Goal: Book appointment/travel/reservation

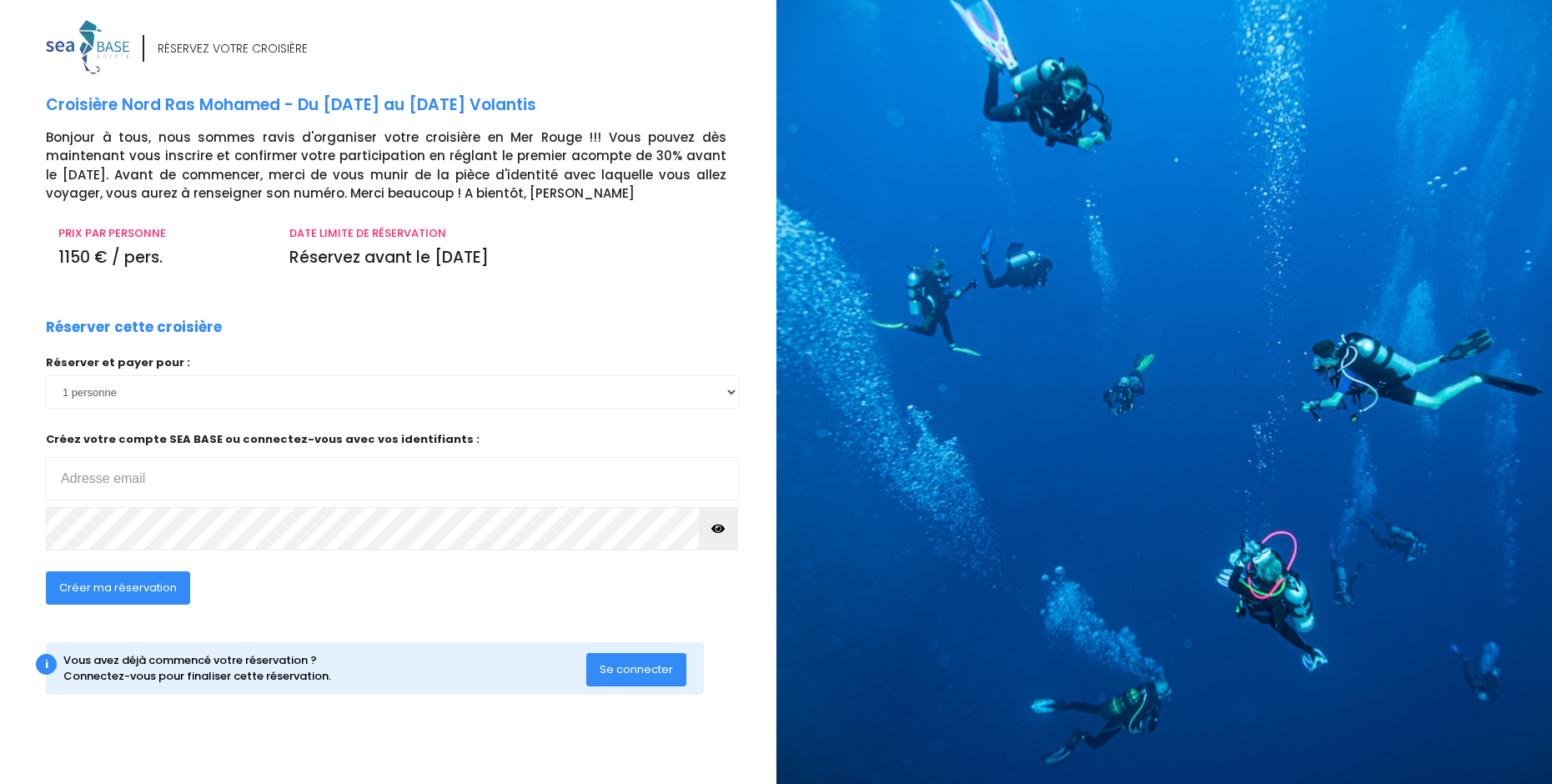
click at [635, 666] on span "Se connecter" at bounding box center [636, 669] width 73 height 16
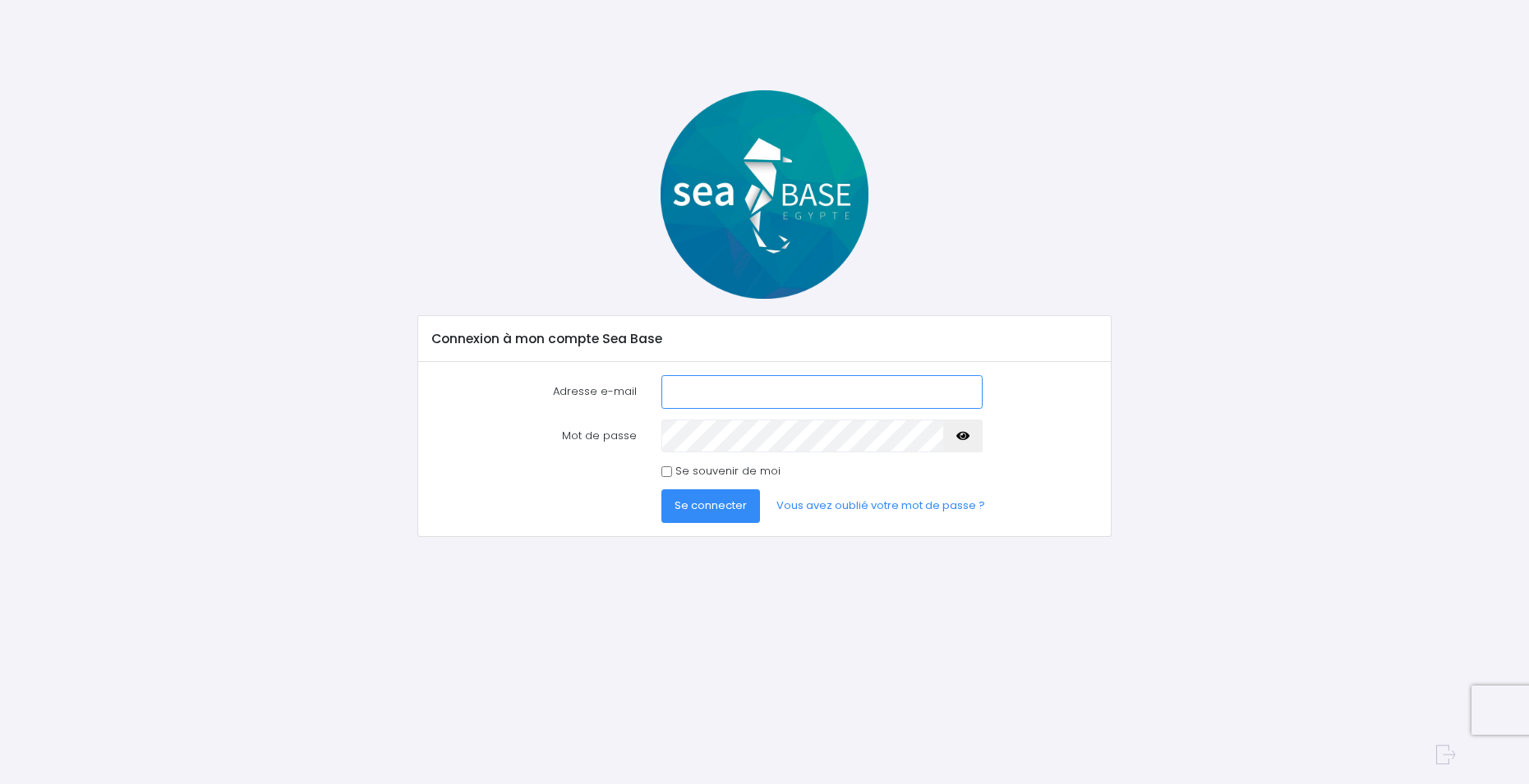
click at [686, 388] on input "Adresse e-mail" at bounding box center [821, 392] width 320 height 33
paste input "ludovic.prioux@hotmail.com"
type input "ludovic.prioux@hotmail.com"
click at [742, 513] on span "Se connecter" at bounding box center [710, 506] width 72 height 16
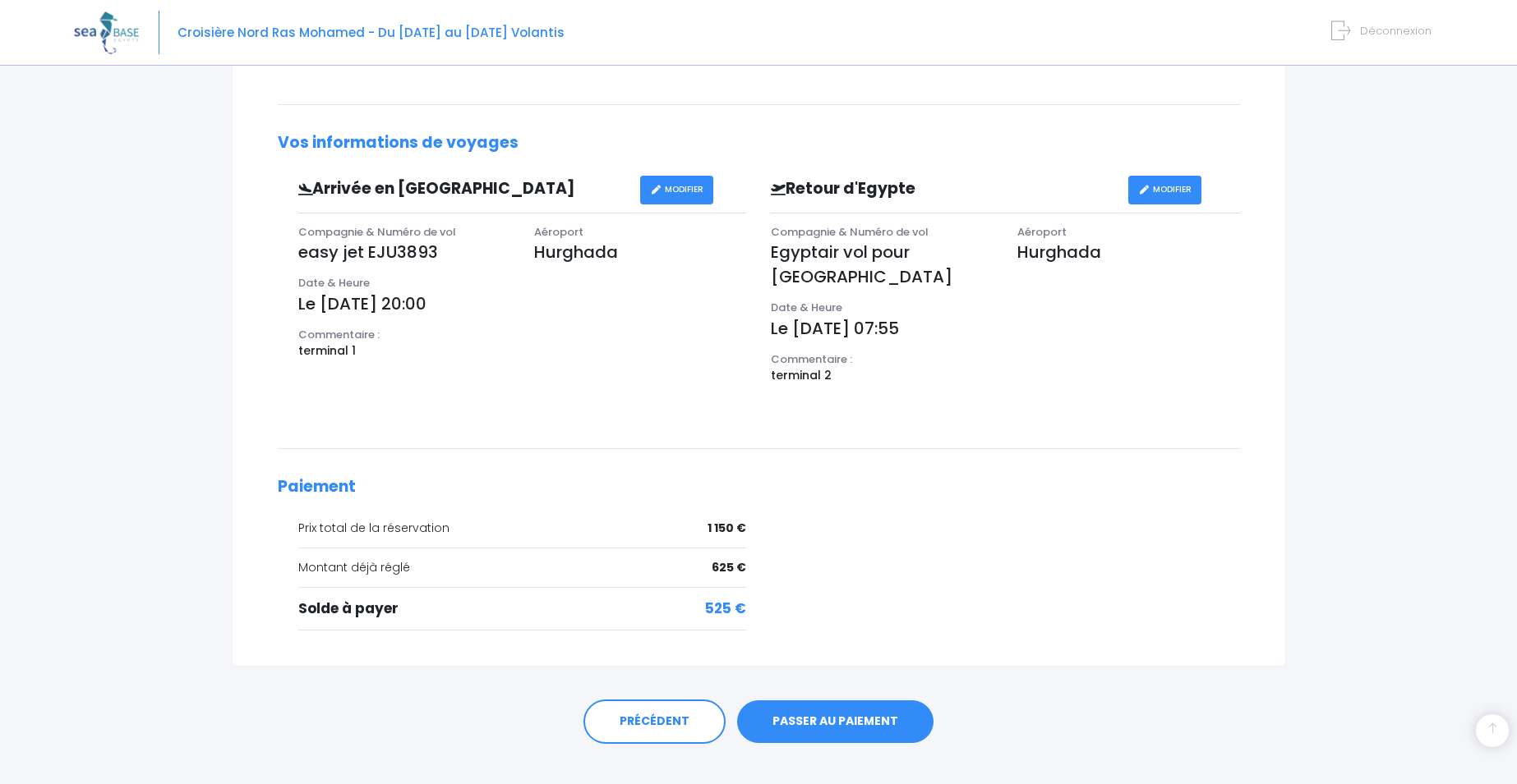
scroll to position [414, 0]
click at [836, 699] on link "PASSER AU PAIEMENT" at bounding box center [835, 721] width 197 height 43
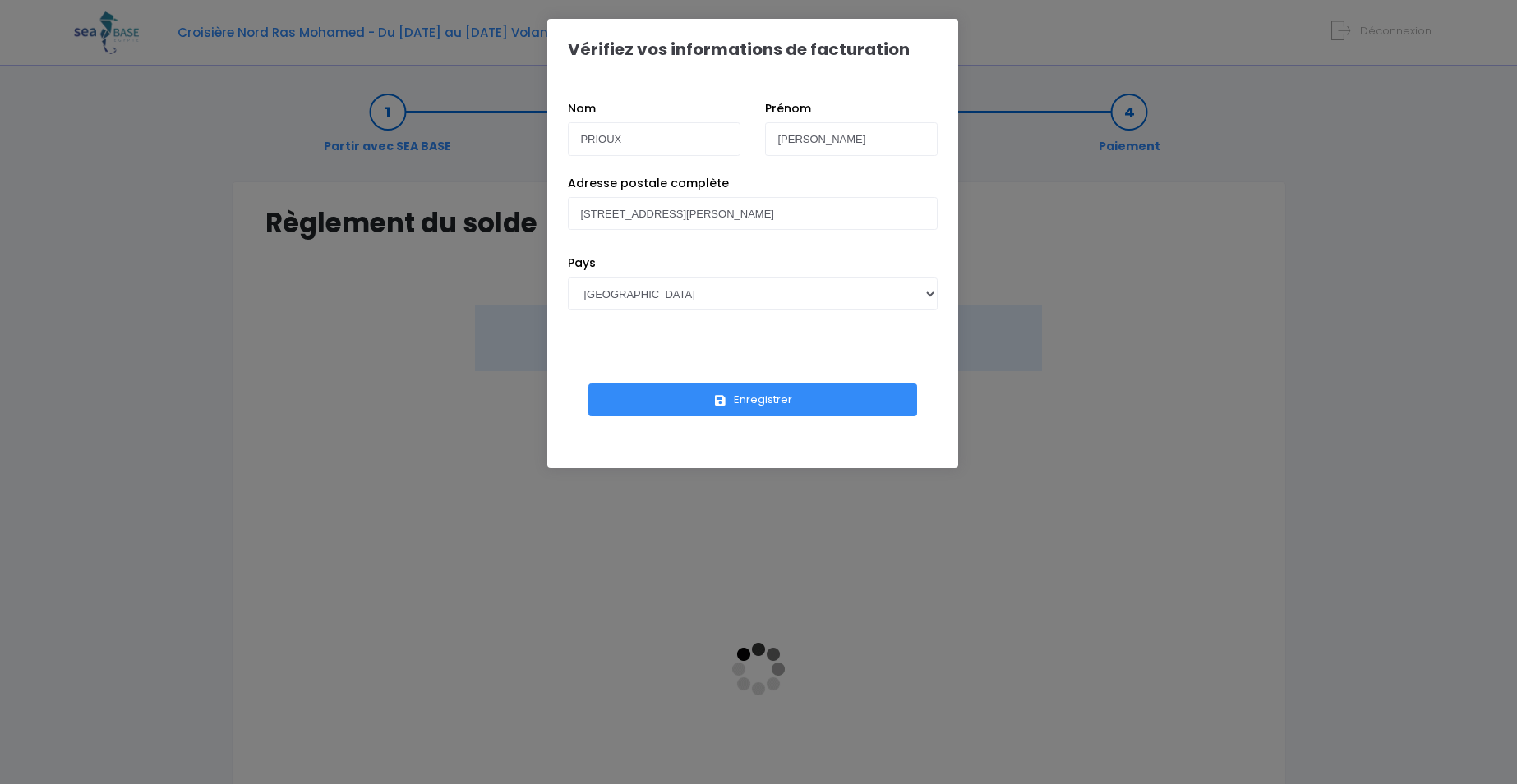
click at [753, 402] on button "Enregistrer" at bounding box center [753, 400] width 329 height 33
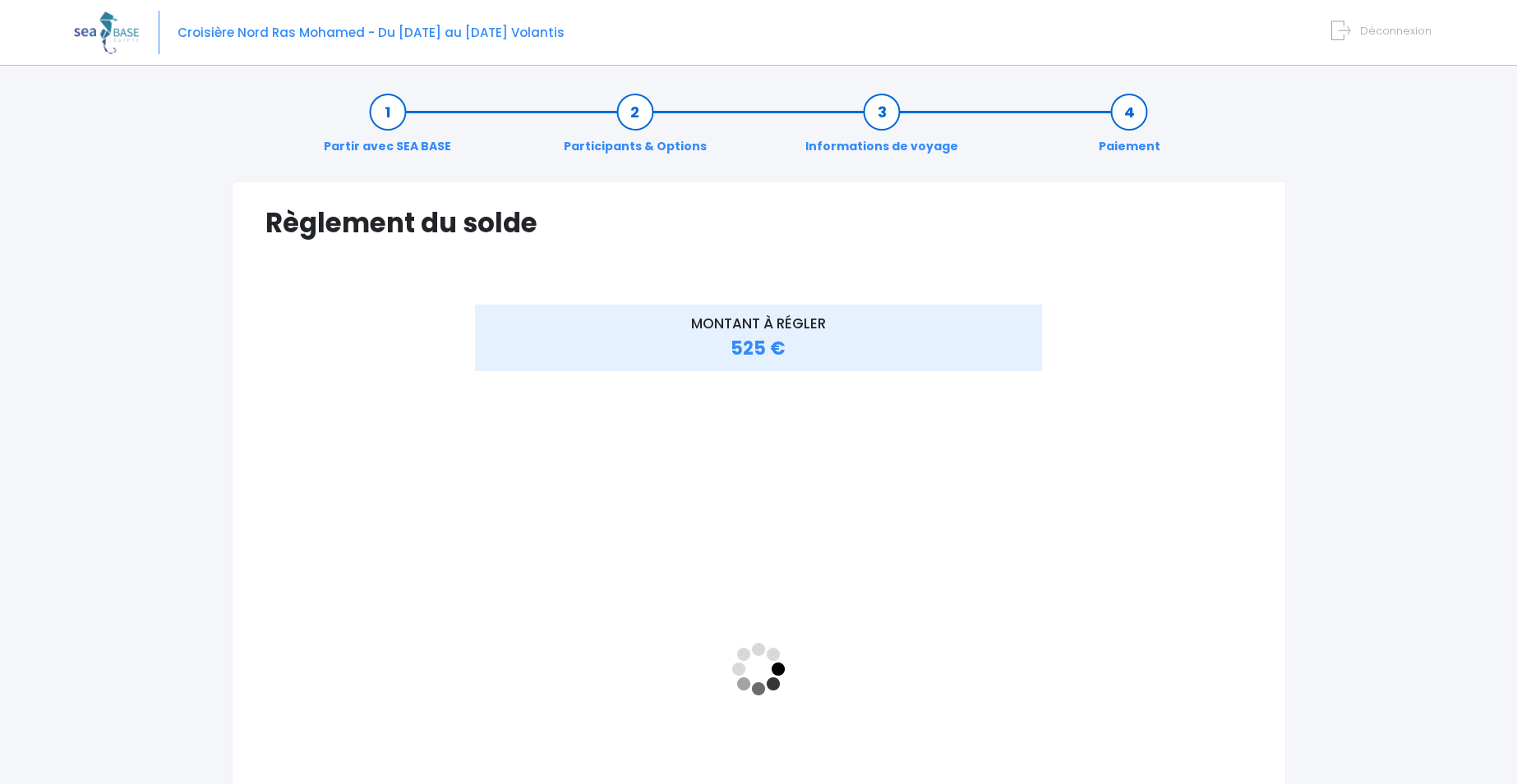
click at [1132, 554] on div "MONTANT À RÉGLER 525 €" at bounding box center [759, 683] width 987 height 757
click at [1159, 508] on div "MONTANT À RÉGLER 525 €" at bounding box center [759, 683] width 987 height 757
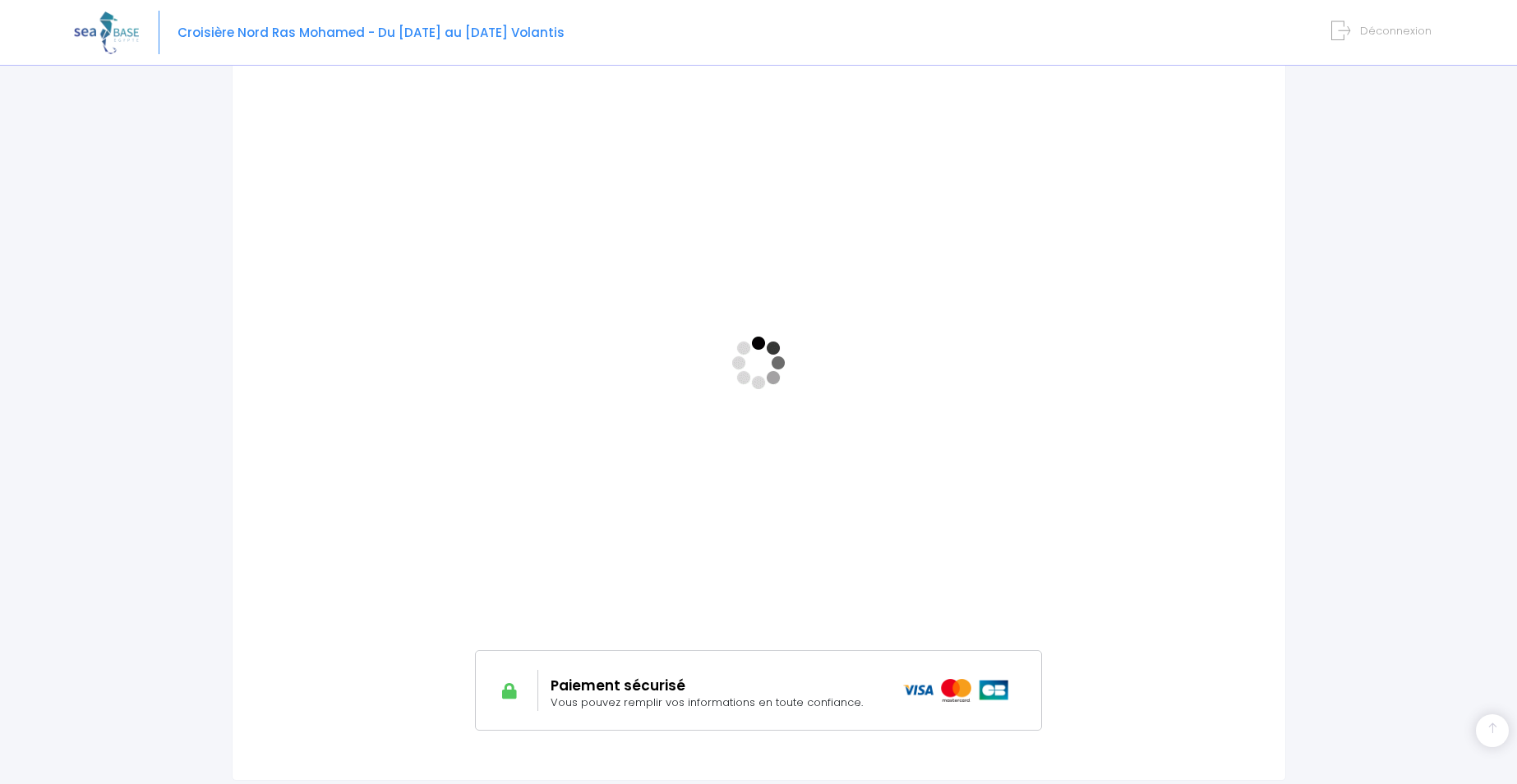
scroll to position [281, 0]
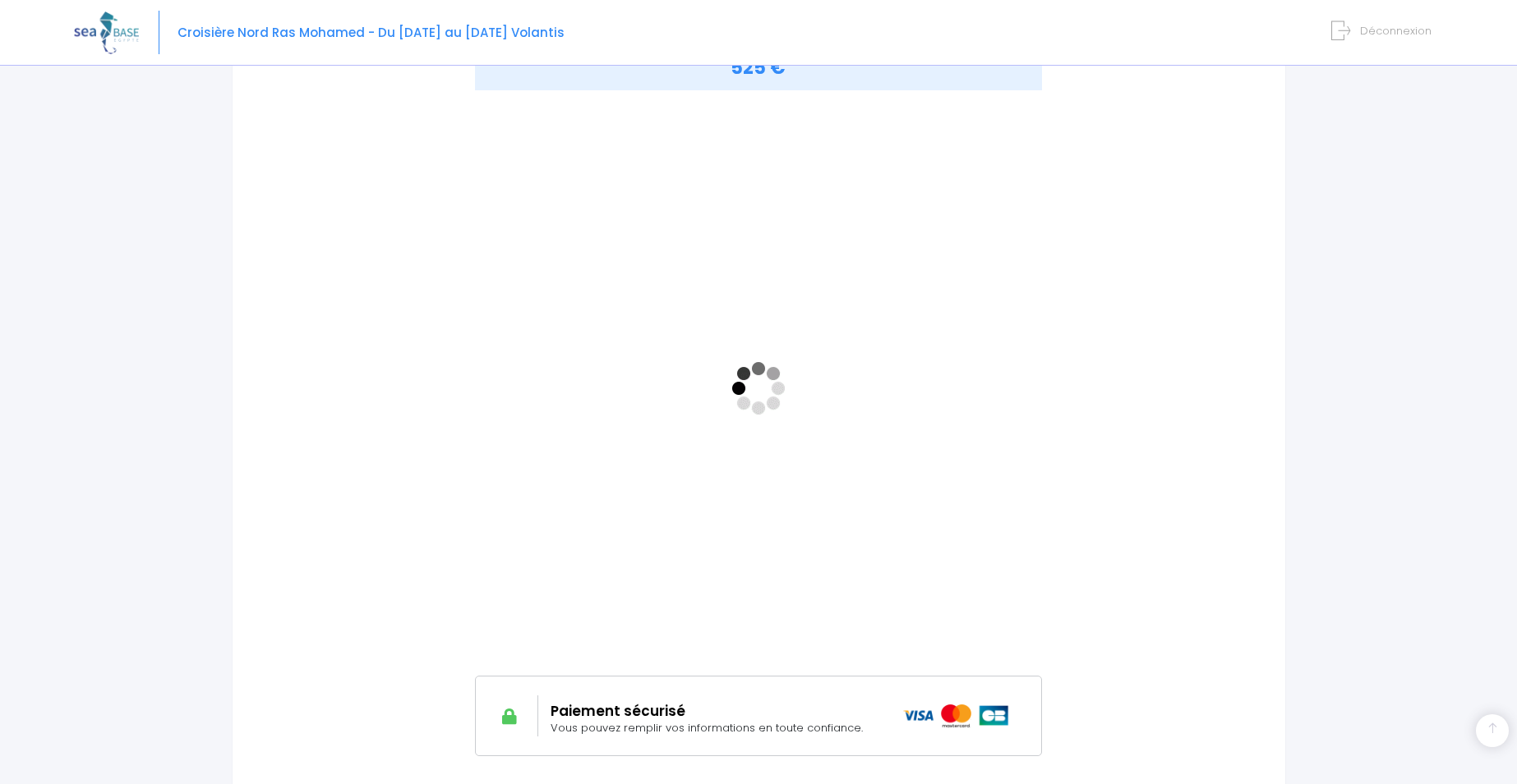
click at [1314, 588] on div "Partir avec SEA BASE Participants & Options Informations de voyage Paiement Règ…" at bounding box center [758, 372] width 1369 height 1153
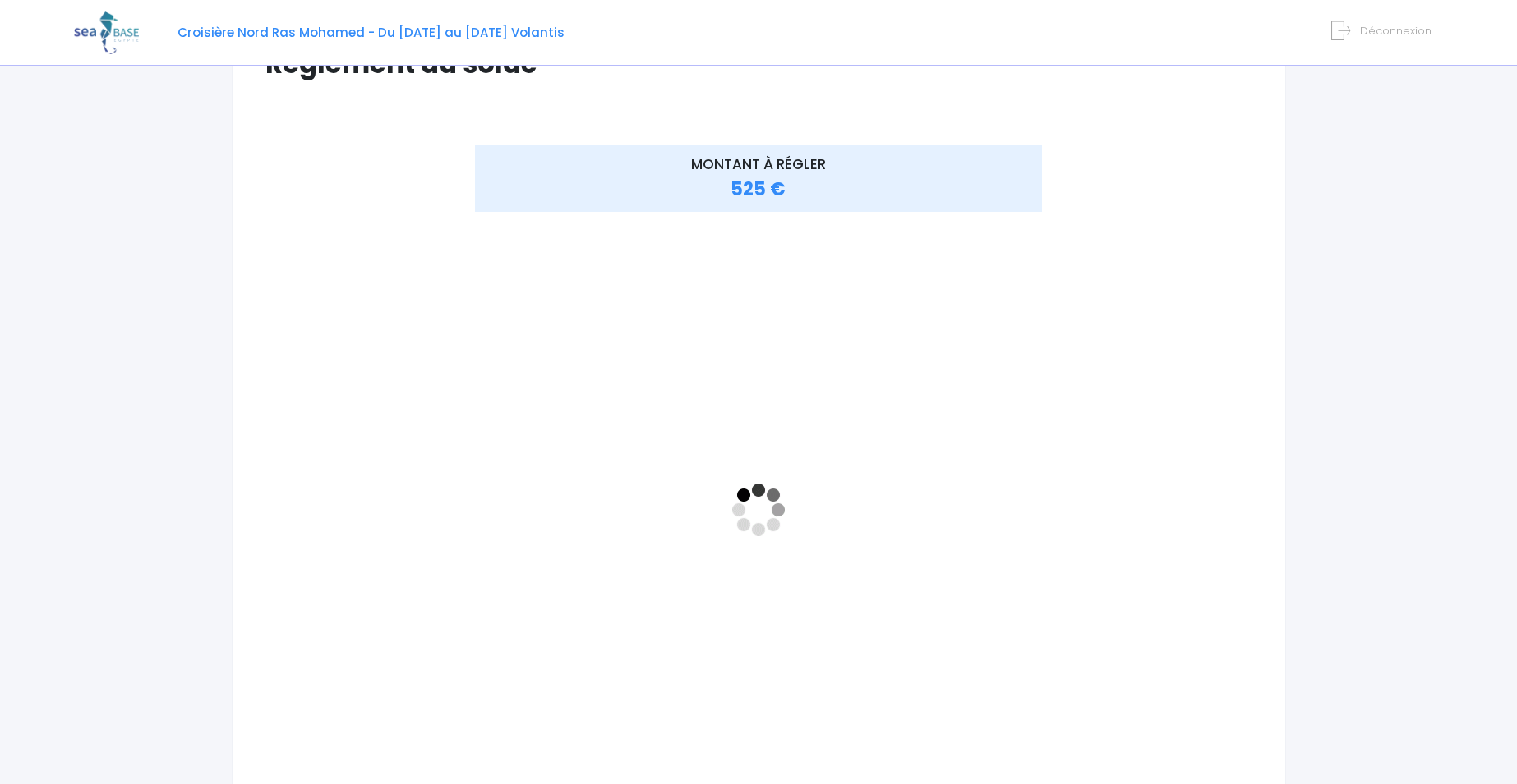
scroll to position [164, 0]
click at [1175, 347] on div "MONTANT À RÉGLER 525 €" at bounding box center [759, 518] width 987 height 757
